Goal: Information Seeking & Learning: Find specific fact

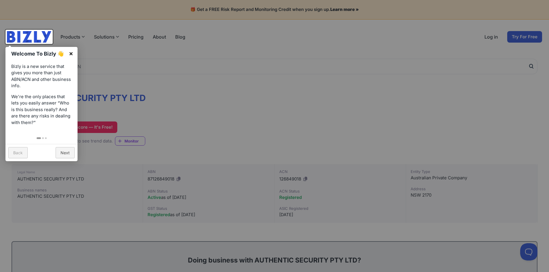
click at [72, 53] on link "×" at bounding box center [71, 53] width 13 height 13
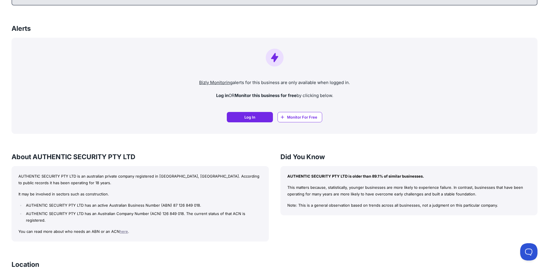
scroll to position [432, 0]
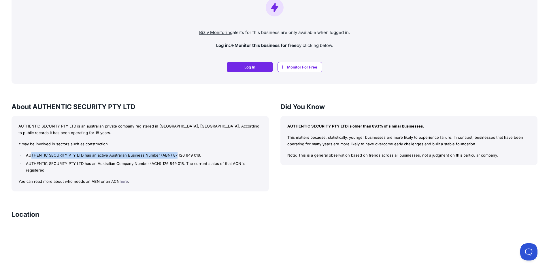
drag, startPoint x: 31, startPoint y: 154, endPoint x: 178, endPoint y: 150, distance: 147.1
click at [178, 150] on div "AUTHENTIC SECURITY PTY LTD is an australian private company registered in [GEOG…" at bounding box center [140, 154] width 257 height 76
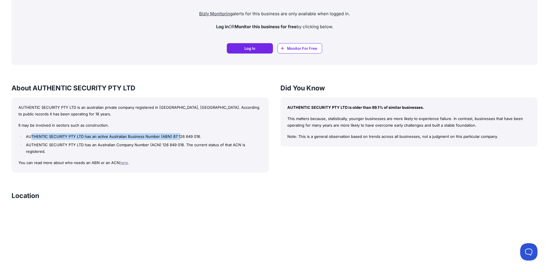
scroll to position [461, 0]
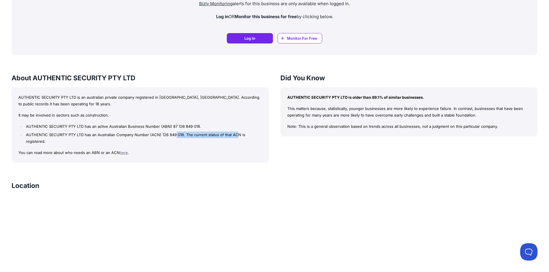
drag, startPoint x: 230, startPoint y: 134, endPoint x: 139, endPoint y: 136, distance: 91.7
click at [152, 135] on li "AUTHENTIC SECURITY PTY LTD has an Australian Company Number (ACN) 126 849 018. …" at bounding box center [143, 138] width 237 height 13
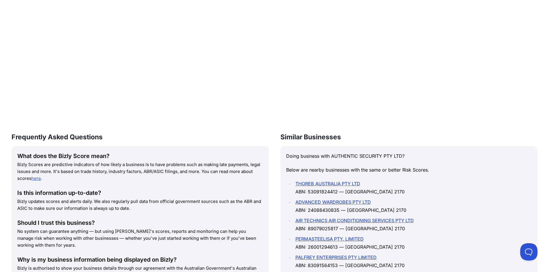
scroll to position [721, 0]
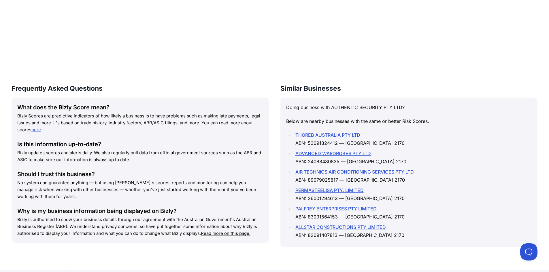
drag, startPoint x: 294, startPoint y: 144, endPoint x: 367, endPoint y: 143, distance: 72.9
click at [367, 143] on li "THOREB AUSTRALIA PTY LTD ABN: 53091824412 — [GEOGRAPHIC_DATA] 2170" at bounding box center [413, 139] width 238 height 16
drag, startPoint x: 353, startPoint y: 161, endPoint x: 377, endPoint y: 160, distance: 23.7
click at [377, 160] on li "ADVANCED WARDROBES PTY LTD ABN: 24088430835 — [GEOGRAPHIC_DATA] 2170" at bounding box center [413, 158] width 238 height 16
click at [351, 235] on li "ALLSTAR CONSTRUCTIONS PTY LIMITED ABN: 82091407813 — [GEOGRAPHIC_DATA] 2170" at bounding box center [413, 231] width 238 height 16
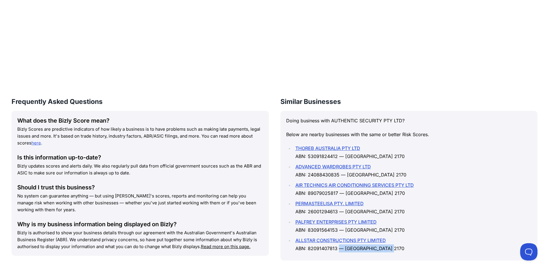
scroll to position [645, 0]
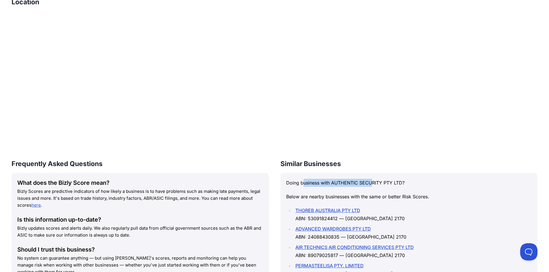
drag, startPoint x: 304, startPoint y: 181, endPoint x: 372, endPoint y: 181, distance: 68.6
click at [372, 181] on p "Doing business with AUTHENTIC SECURITY PTY LTD?" at bounding box center [409, 183] width 246 height 8
drag, startPoint x: 306, startPoint y: 197, endPoint x: 423, endPoint y: 197, distance: 116.7
click at [423, 197] on p "Below are nearby businesses with the same or better Risk Scores." at bounding box center [409, 197] width 246 height 8
